Goal: Complete application form

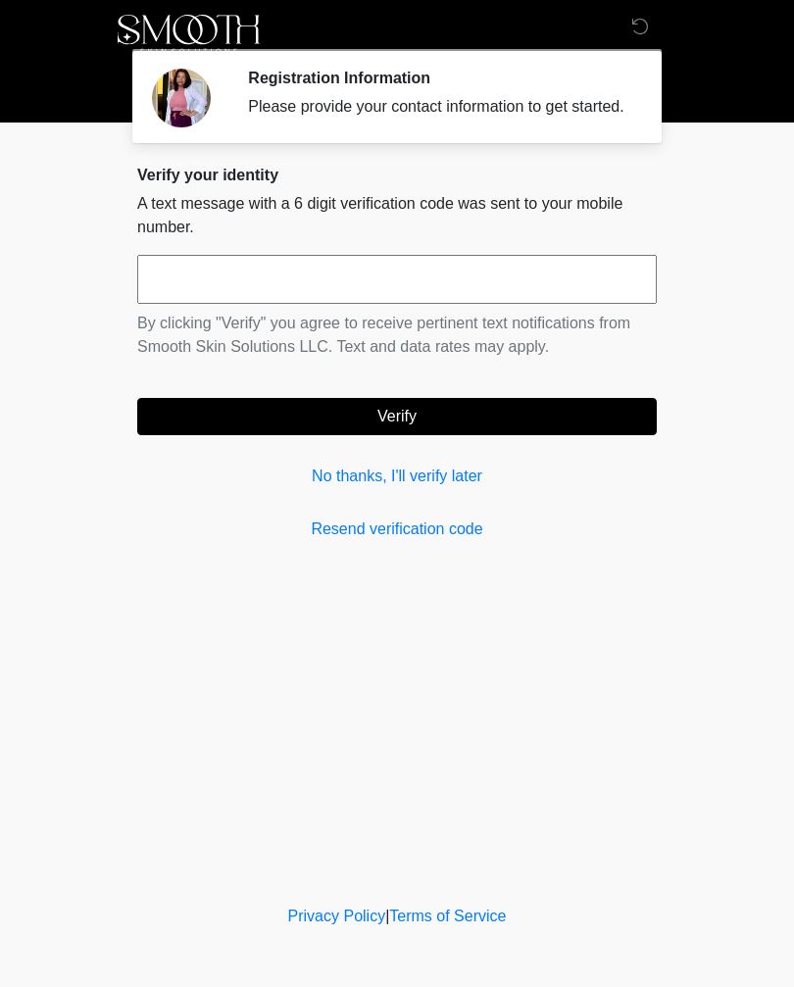
click at [545, 304] on input "text" at bounding box center [396, 279] width 519 height 49
type input "******"
click at [443, 435] on button "Verify" at bounding box center [396, 416] width 519 height 37
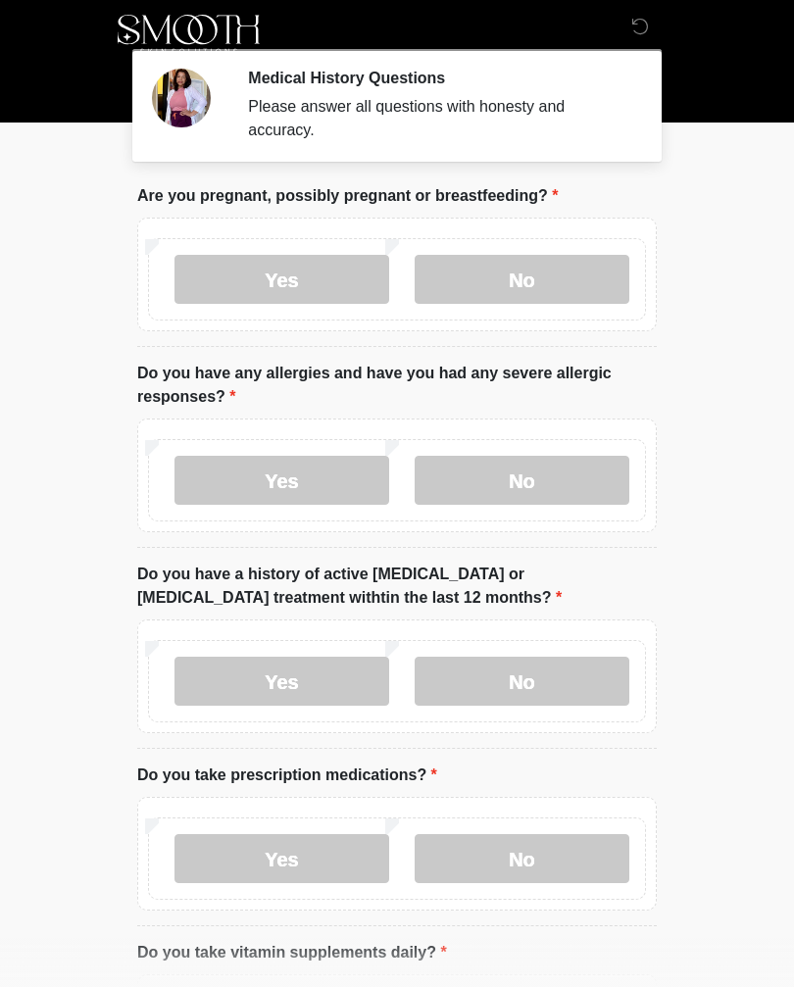
click at [538, 272] on label "No" at bounding box center [522, 279] width 215 height 49
click at [314, 471] on label "Yes" at bounding box center [281, 480] width 215 height 49
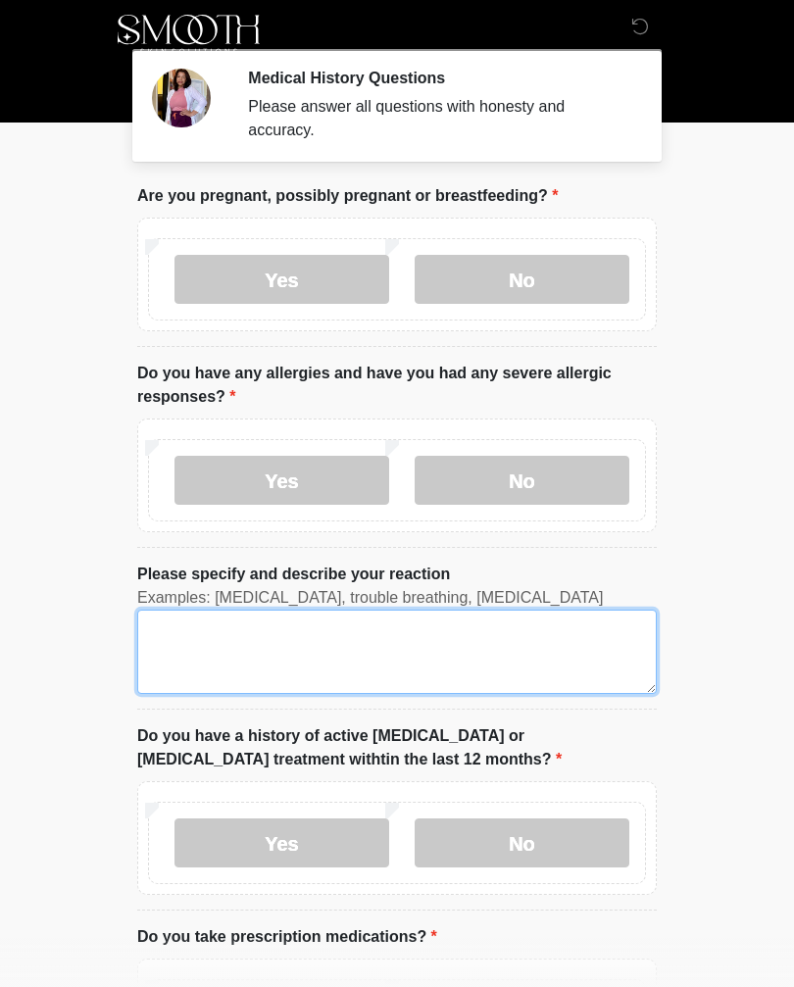
click at [457, 639] on textarea "Please specify and describe your reaction" at bounding box center [396, 652] width 519 height 84
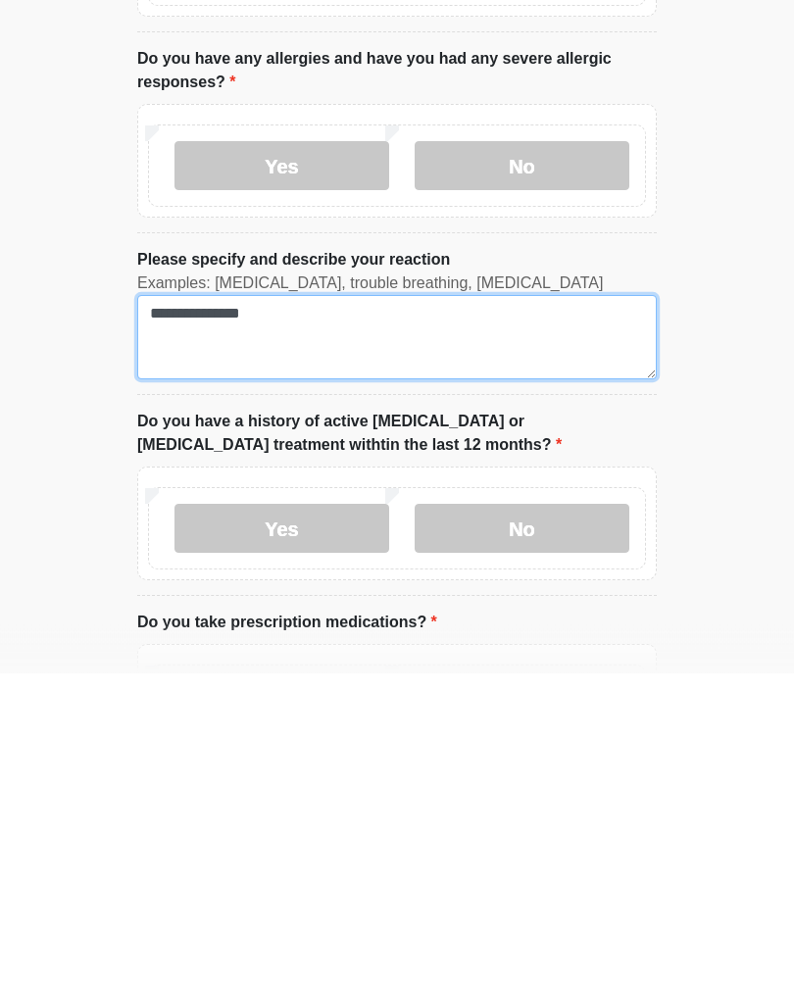
type textarea "**********"
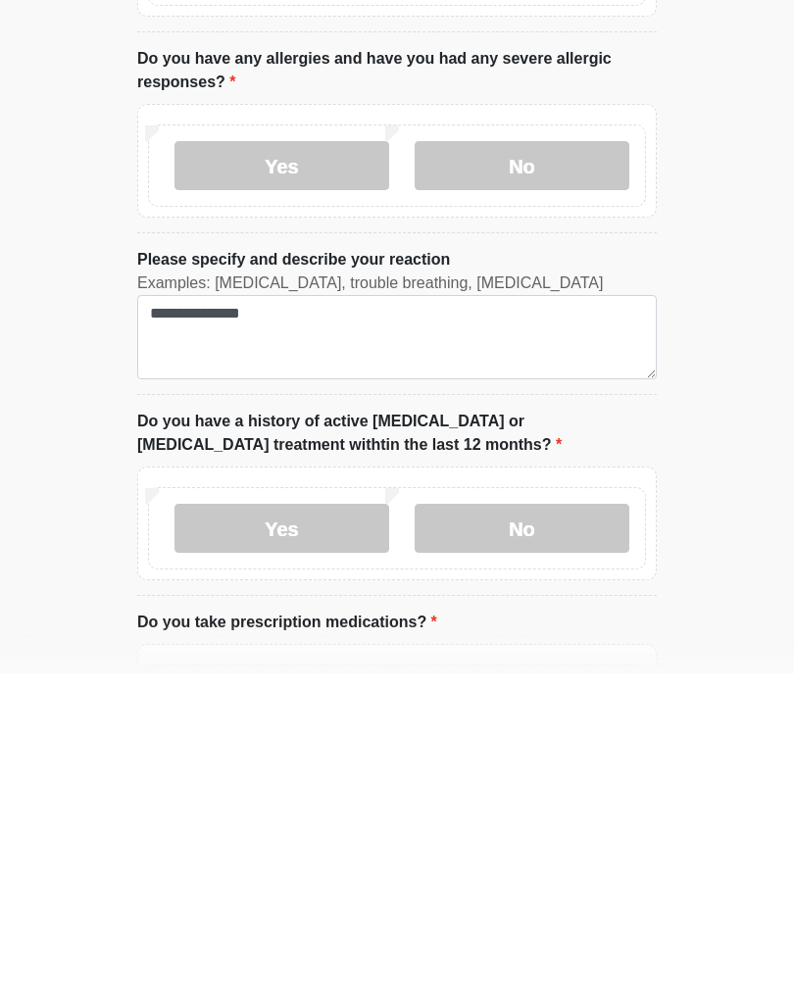
click at [522, 818] on label "No" at bounding box center [522, 842] width 215 height 49
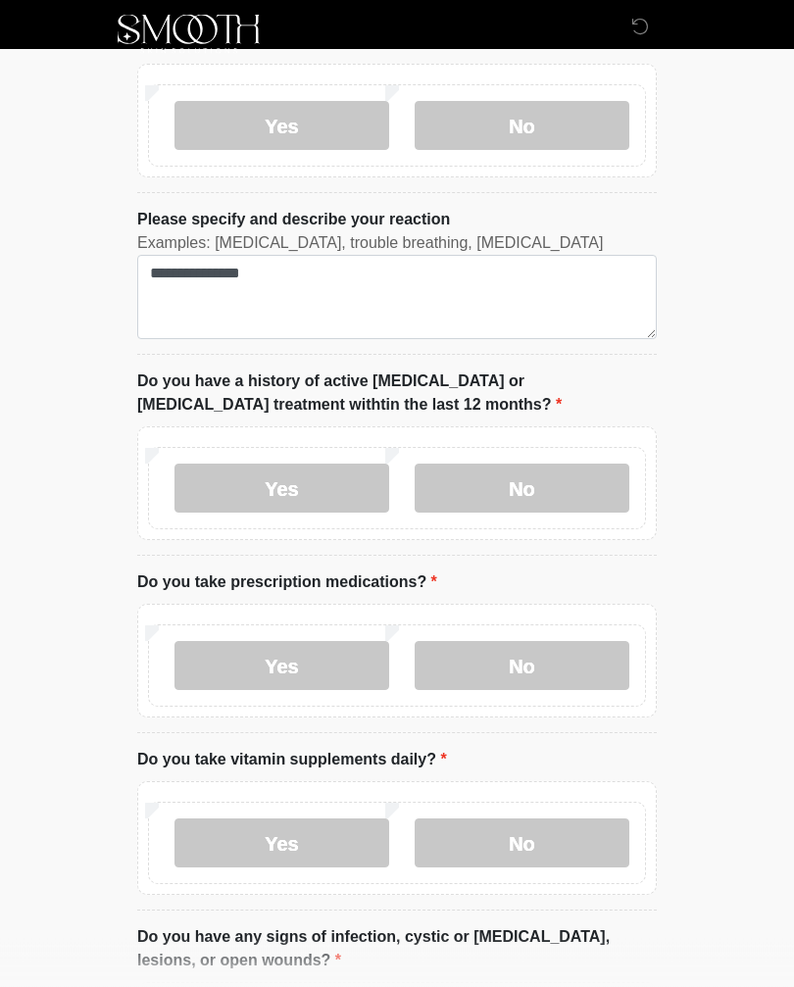
click at [521, 668] on label "No" at bounding box center [522, 666] width 215 height 49
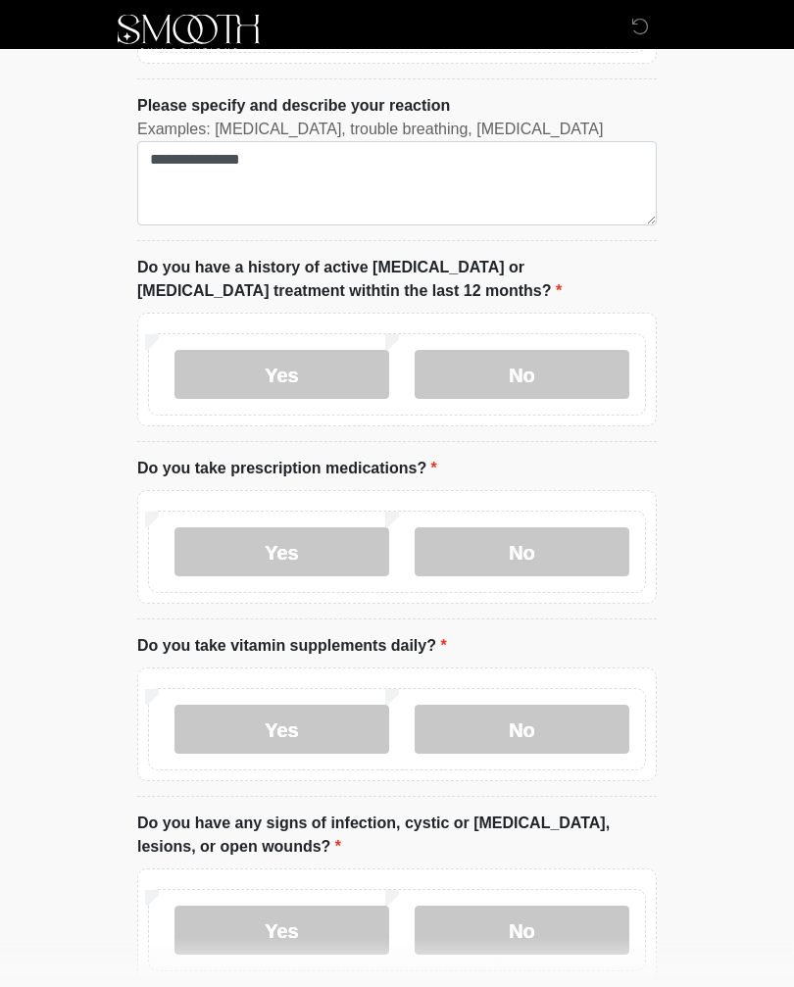
scroll to position [469, 0]
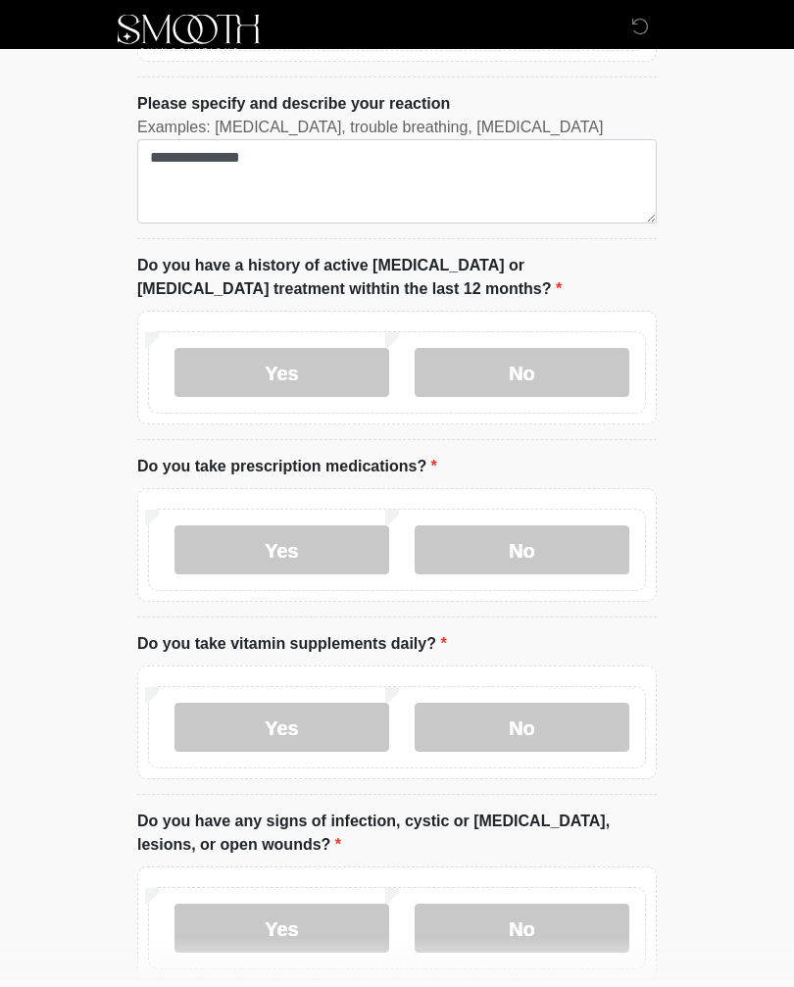
click at [554, 730] on label "No" at bounding box center [522, 728] width 215 height 49
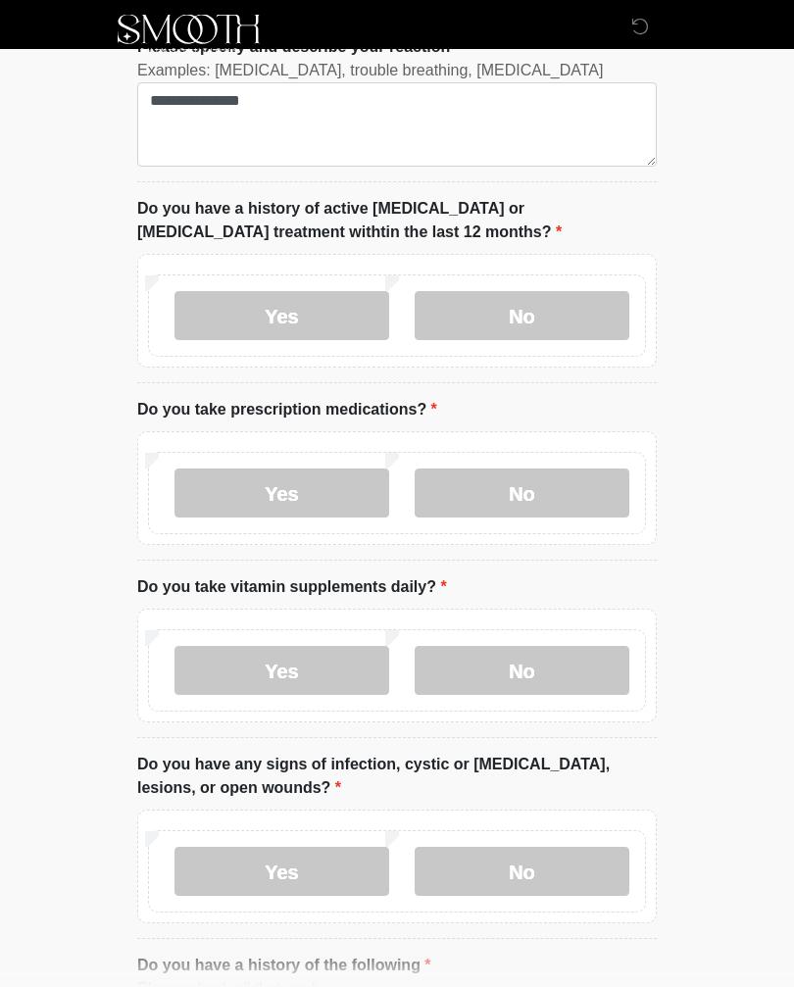
scroll to position [528, 0]
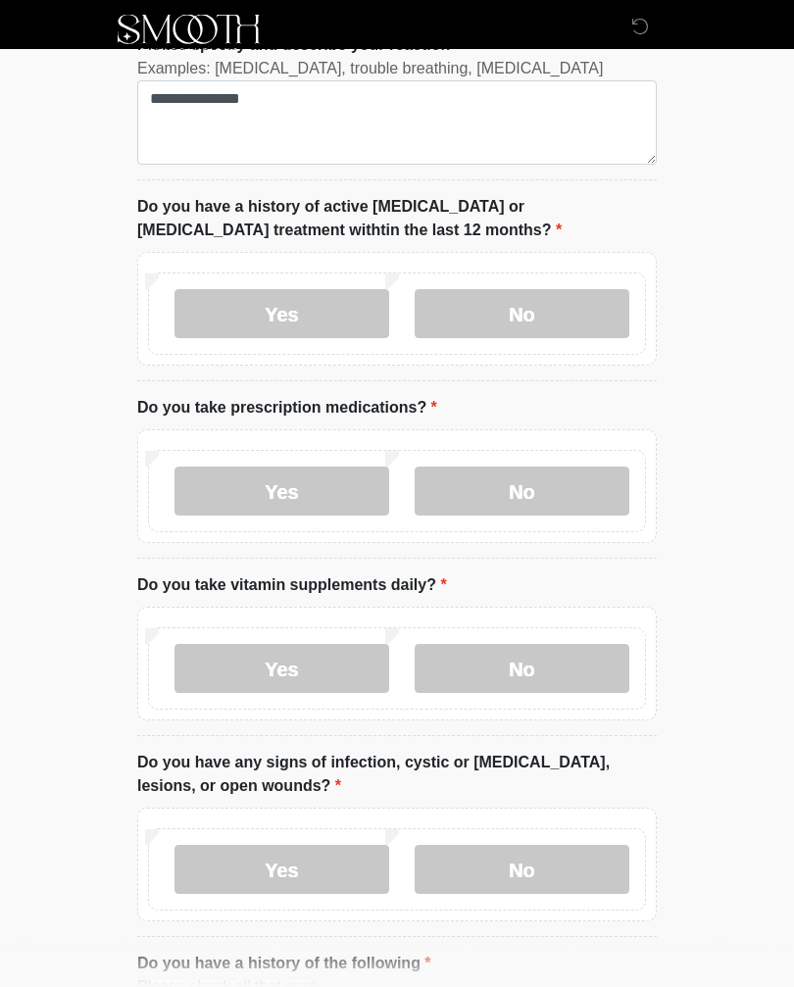
click at [547, 875] on label "No" at bounding box center [522, 870] width 215 height 49
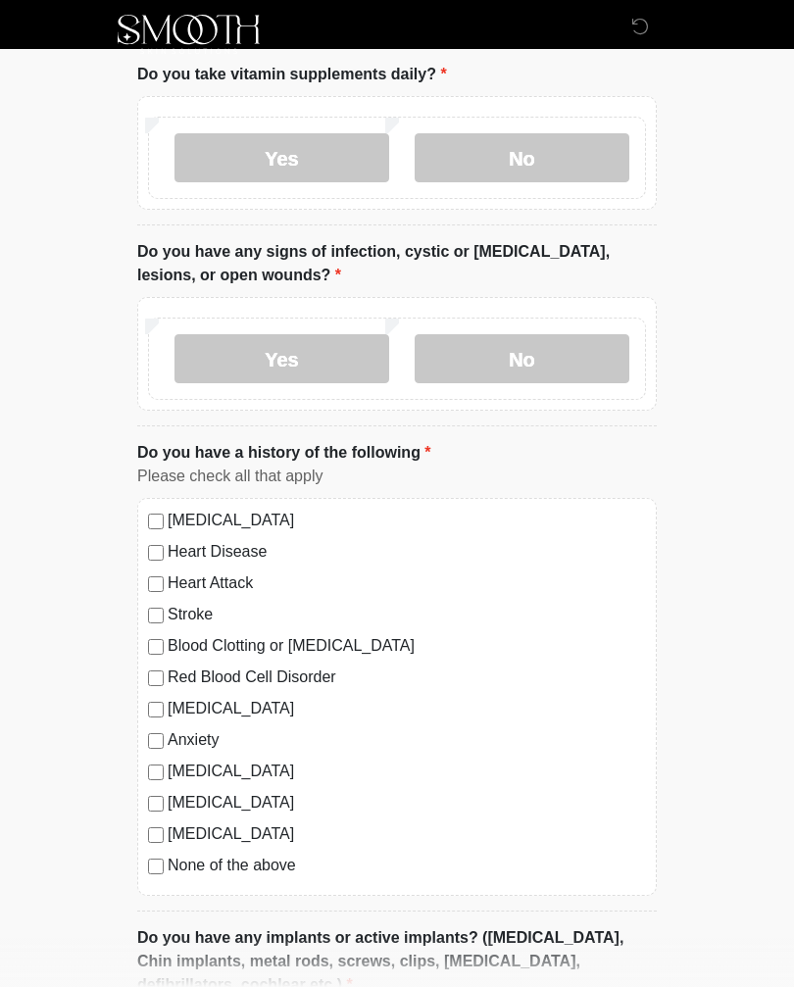
scroll to position [1042, 0]
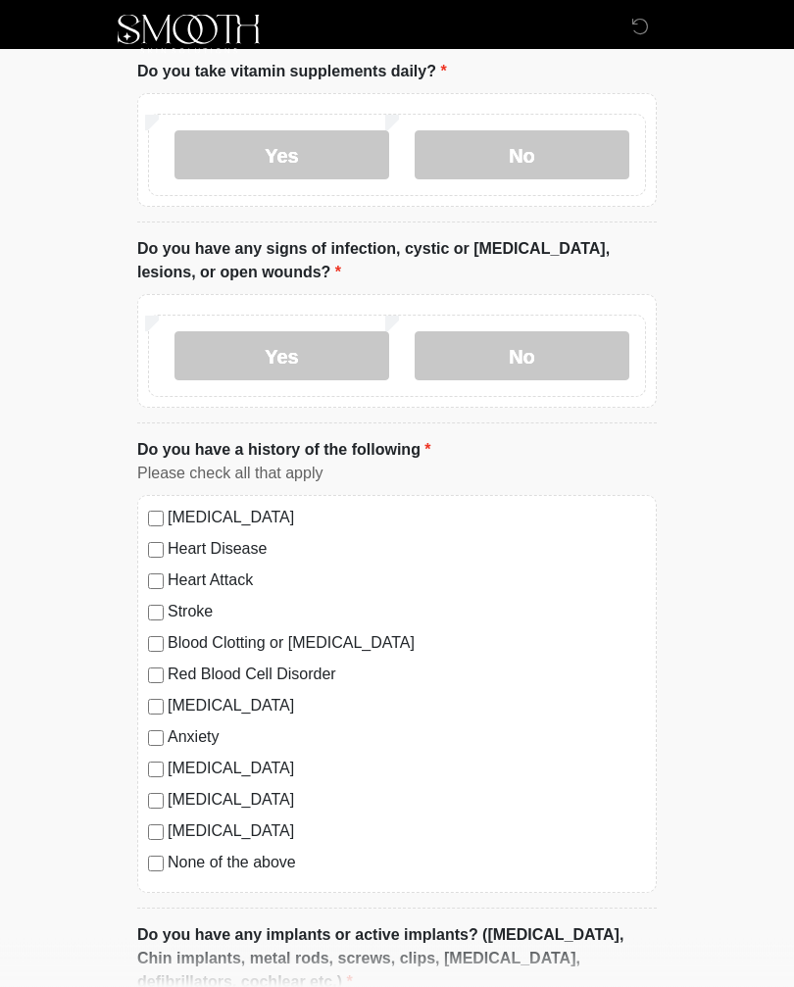
click at [266, 864] on label "None of the above" at bounding box center [407, 864] width 478 height 24
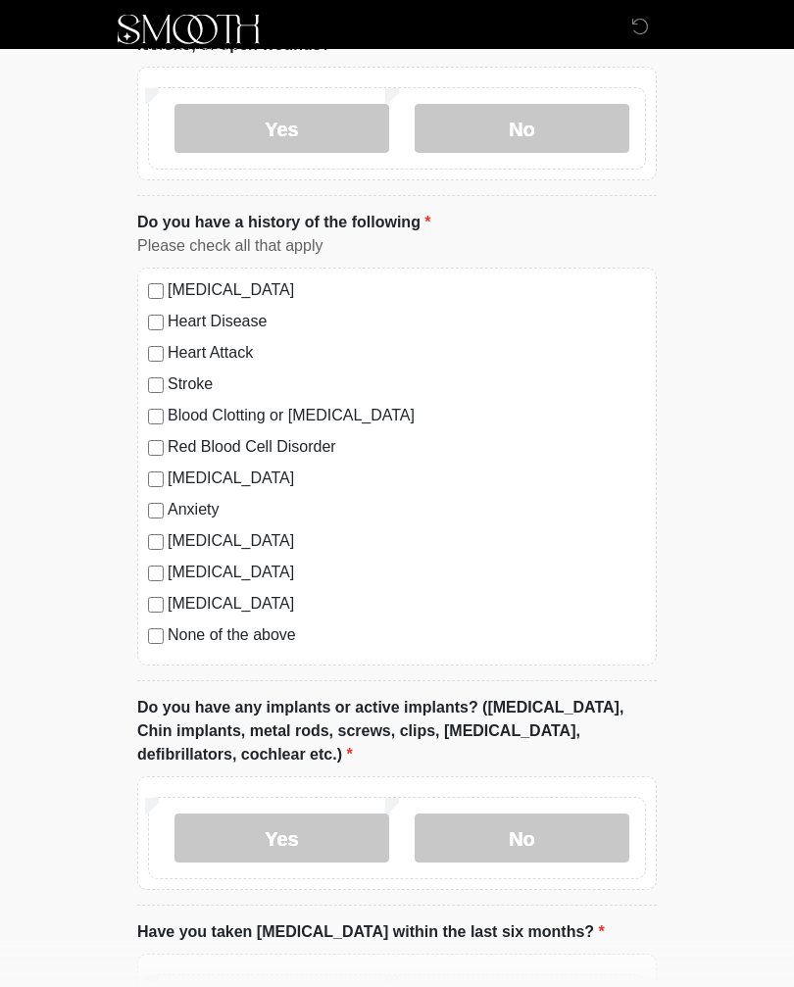
click at [556, 839] on label "No" at bounding box center [522, 838] width 215 height 49
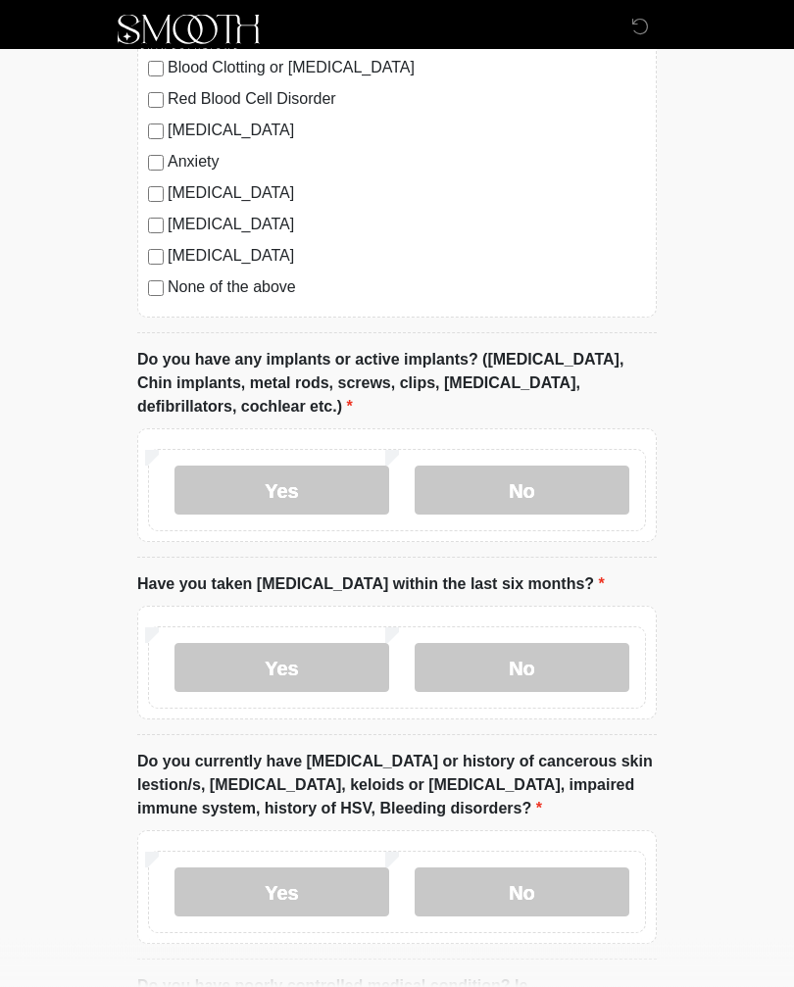
scroll to position [1619, 0]
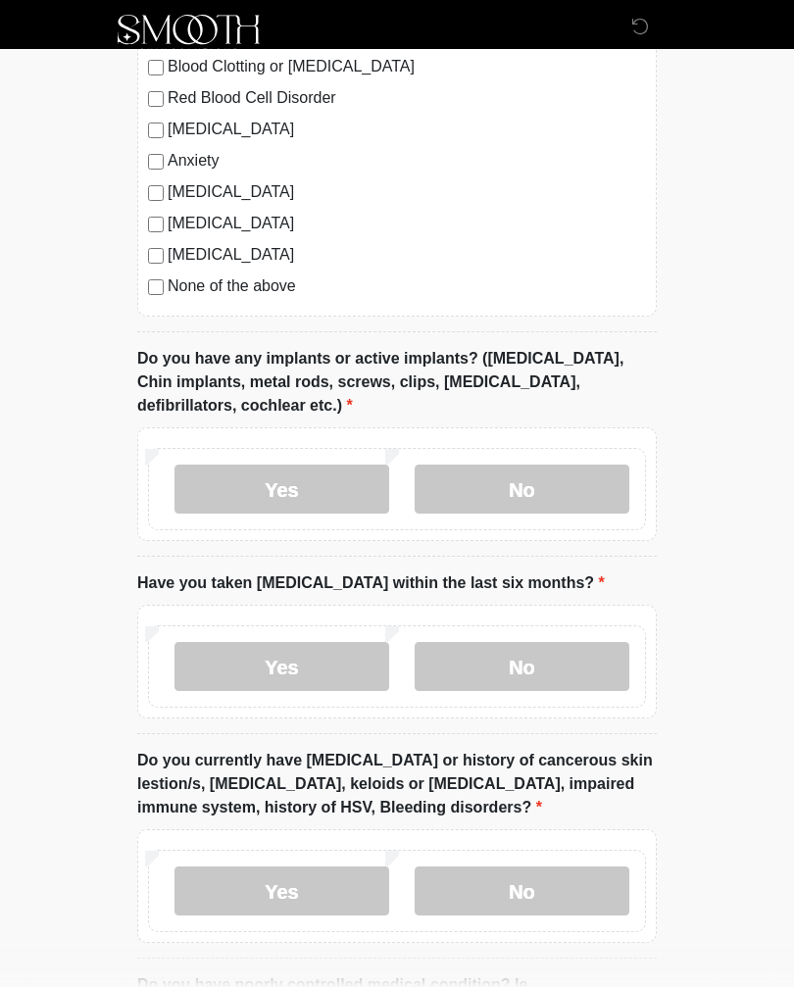
click at [546, 660] on label "No" at bounding box center [522, 666] width 215 height 49
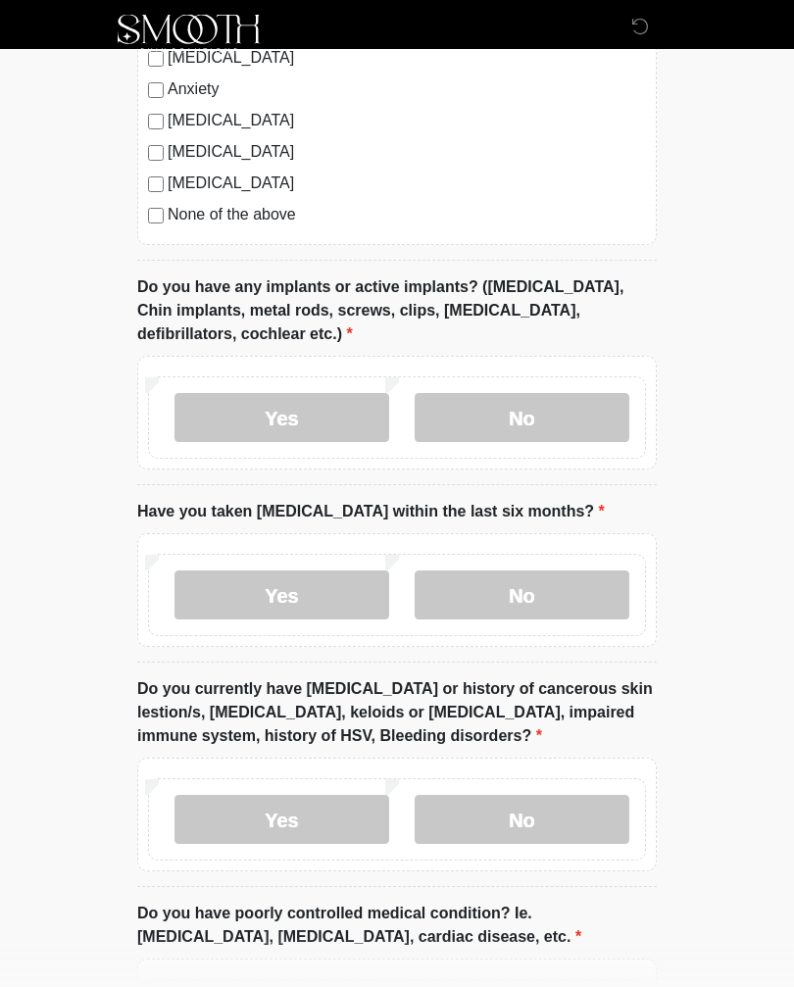
scroll to position [1691, 0]
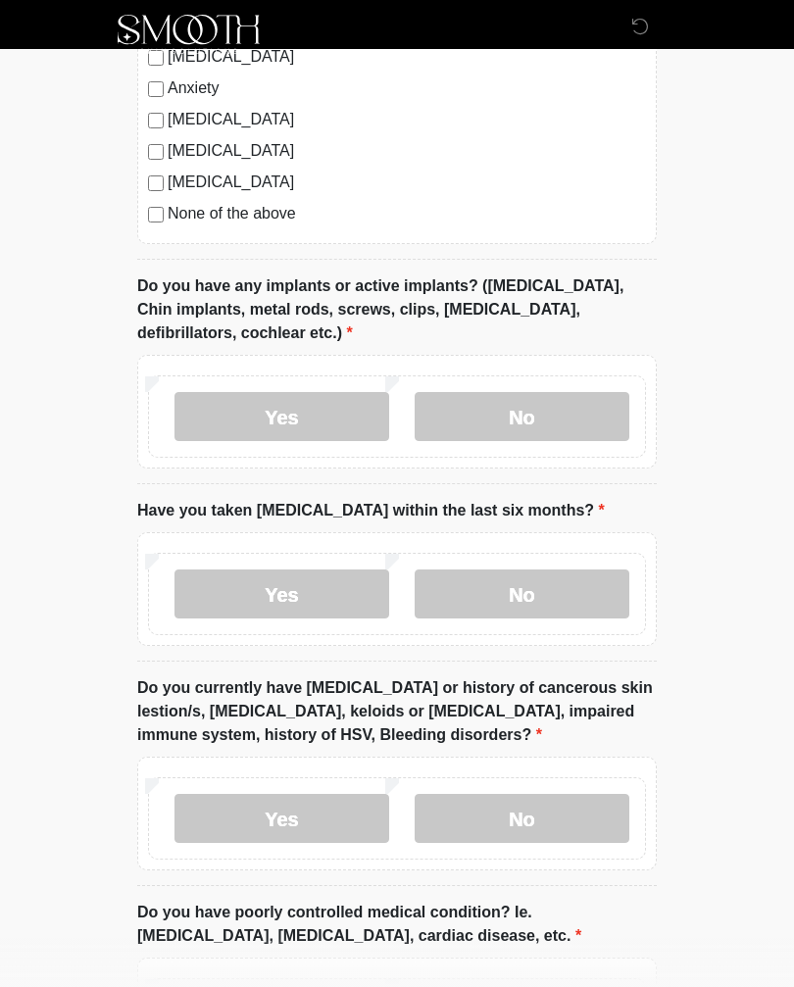
click at [553, 810] on label "No" at bounding box center [522, 818] width 215 height 49
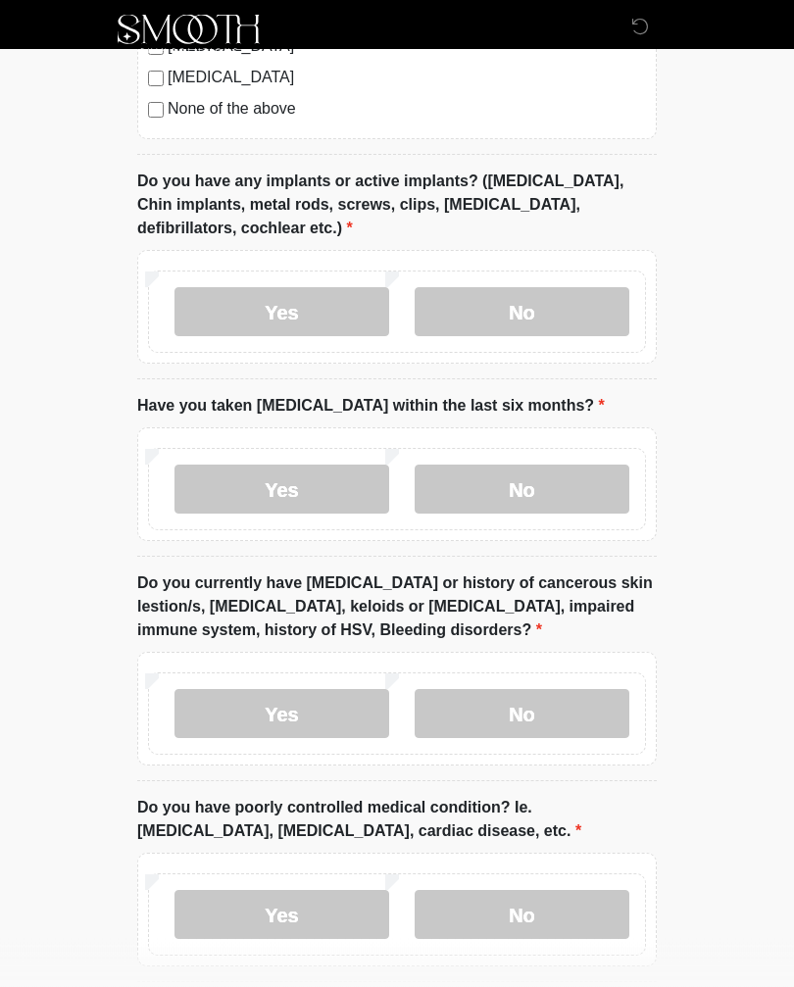
click at [541, 912] on label "No" at bounding box center [522, 915] width 215 height 49
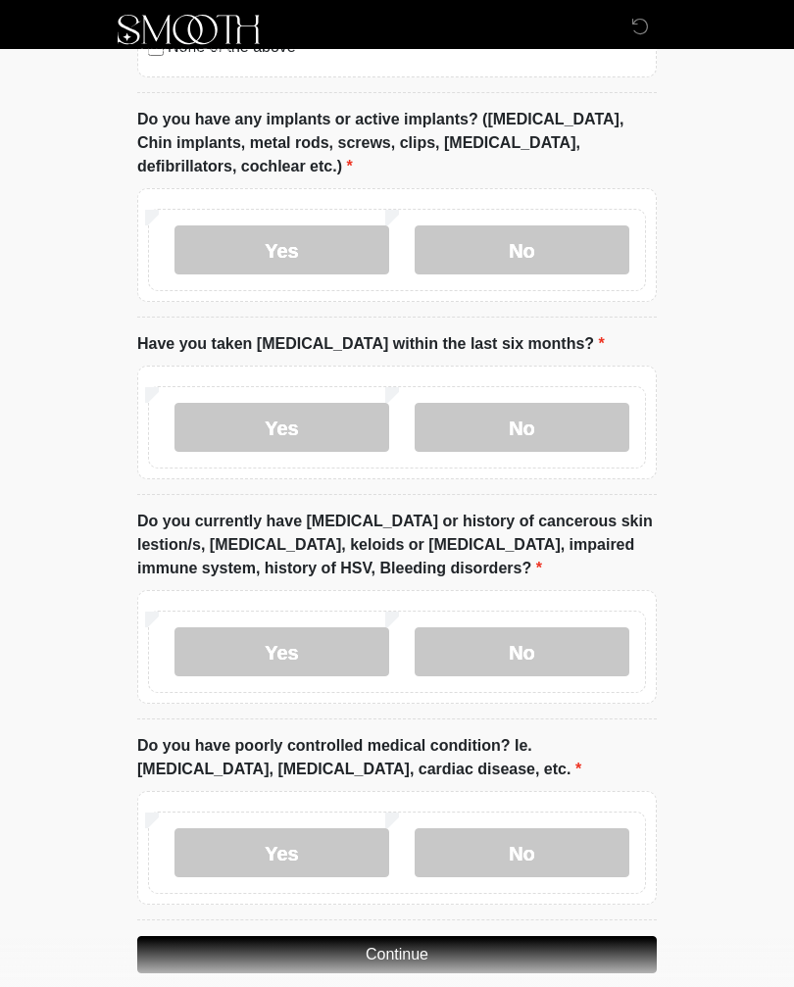
scroll to position [1885, 0]
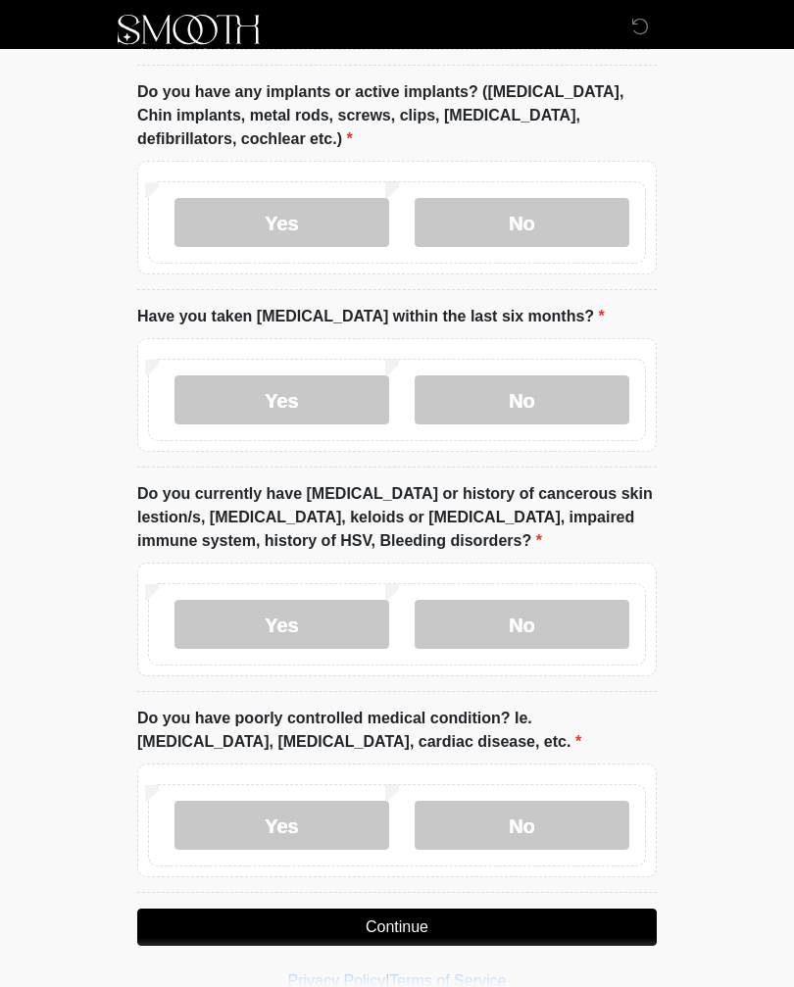
click at [577, 929] on button "Continue" at bounding box center [396, 926] width 519 height 37
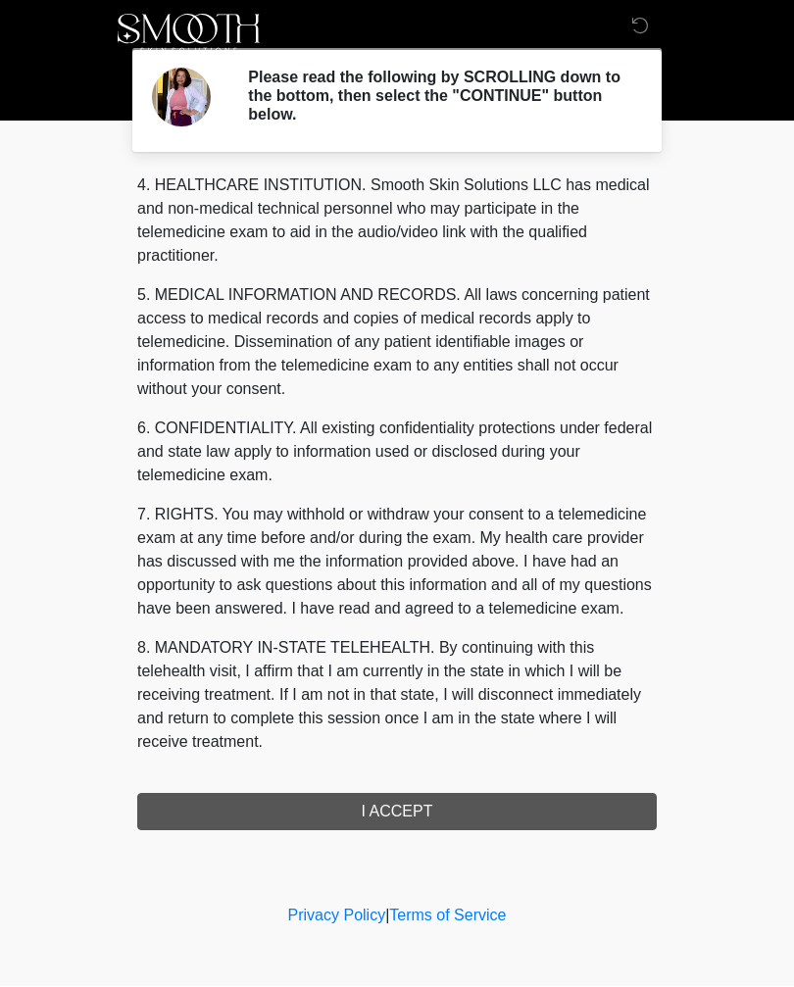
scroll to position [589, 0]
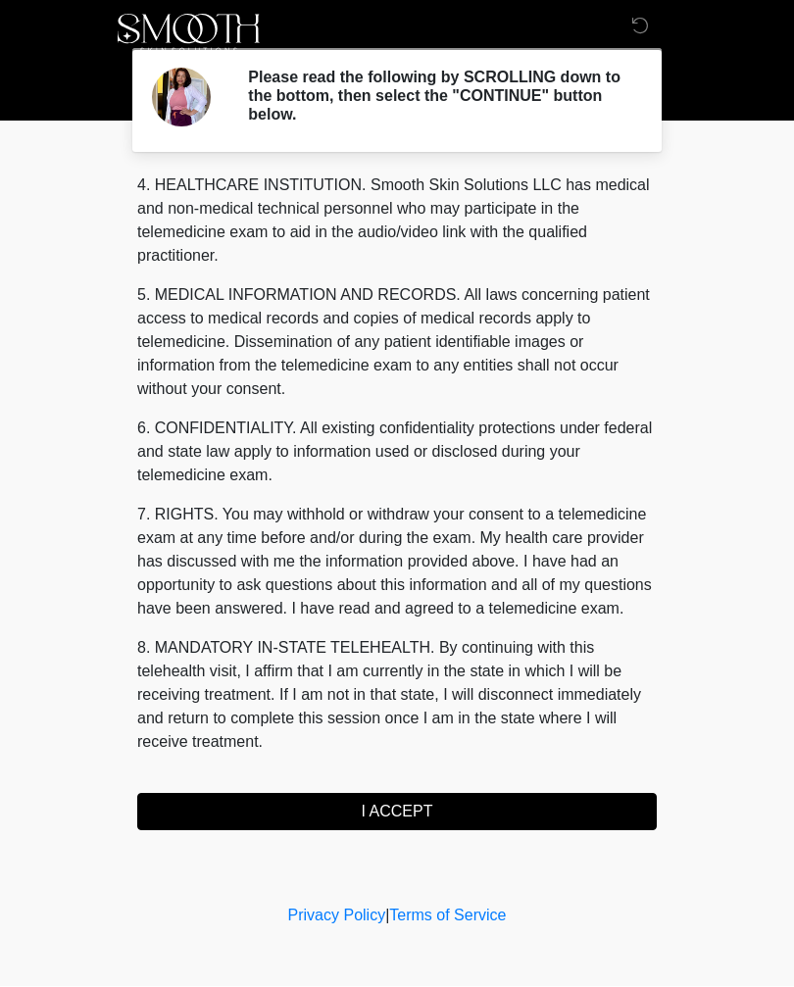
click at [528, 813] on button "I ACCEPT" at bounding box center [396, 812] width 519 height 37
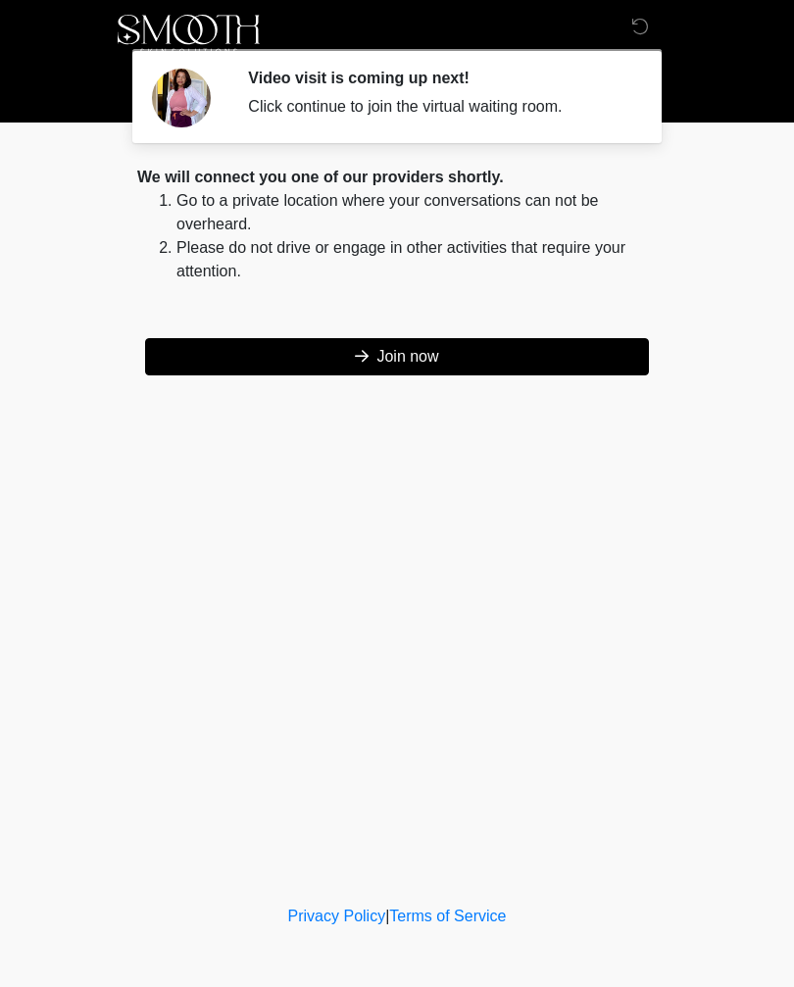
click at [506, 350] on button "Join now" at bounding box center [397, 356] width 504 height 37
